Goal: Find specific page/section: Find specific page/section

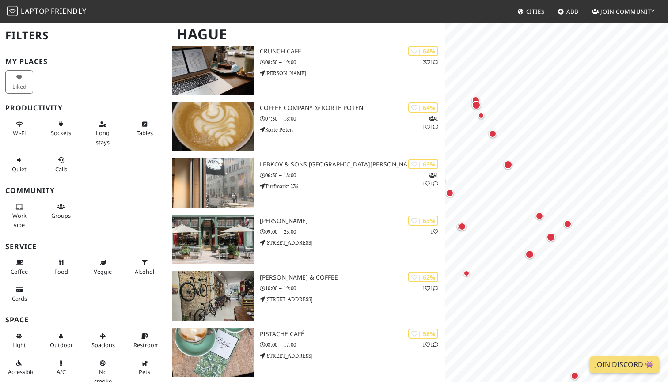
scroll to position [861, 0]
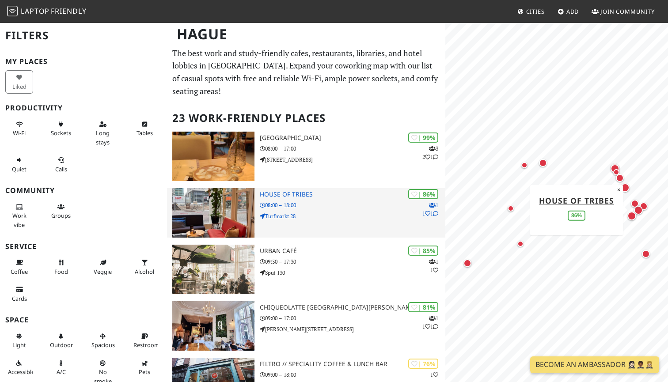
click at [289, 191] on h3 "House of Tribes" at bounding box center [353, 195] width 186 height 8
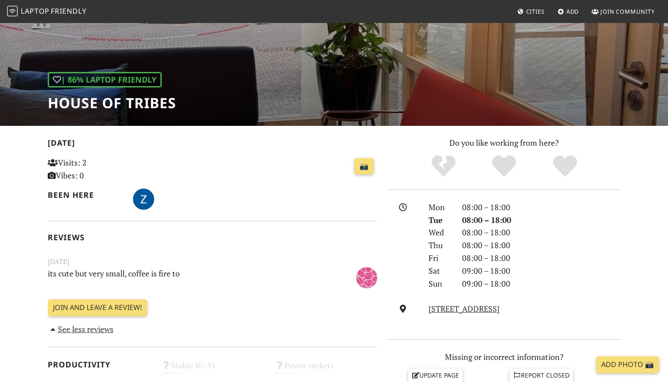
scroll to position [168, 0]
